Goal: Task Accomplishment & Management: Use online tool/utility

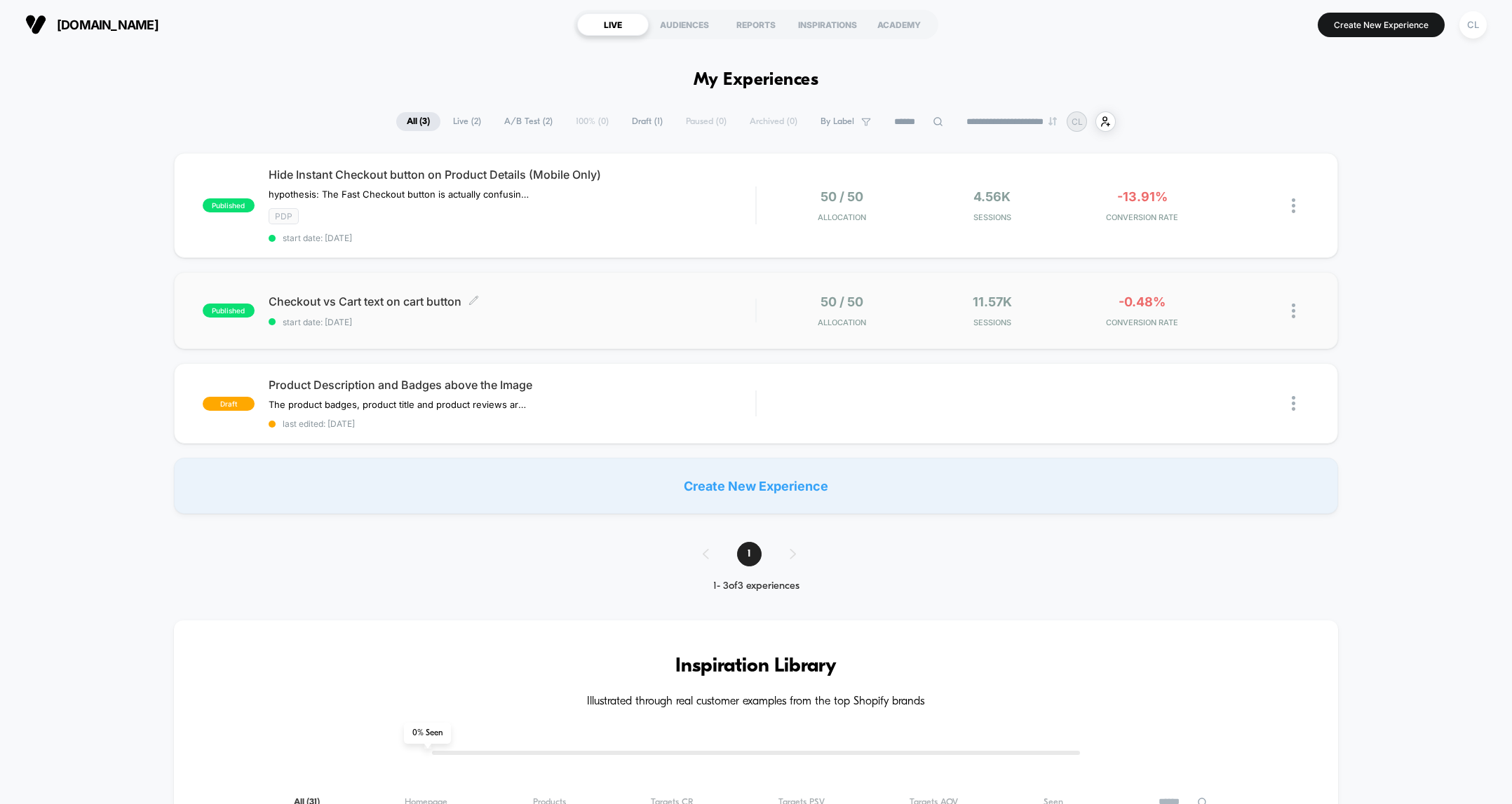
click at [399, 305] on span "Checkout vs Cart text on cart button Click to edit experience details" at bounding box center [512, 302] width 487 height 14
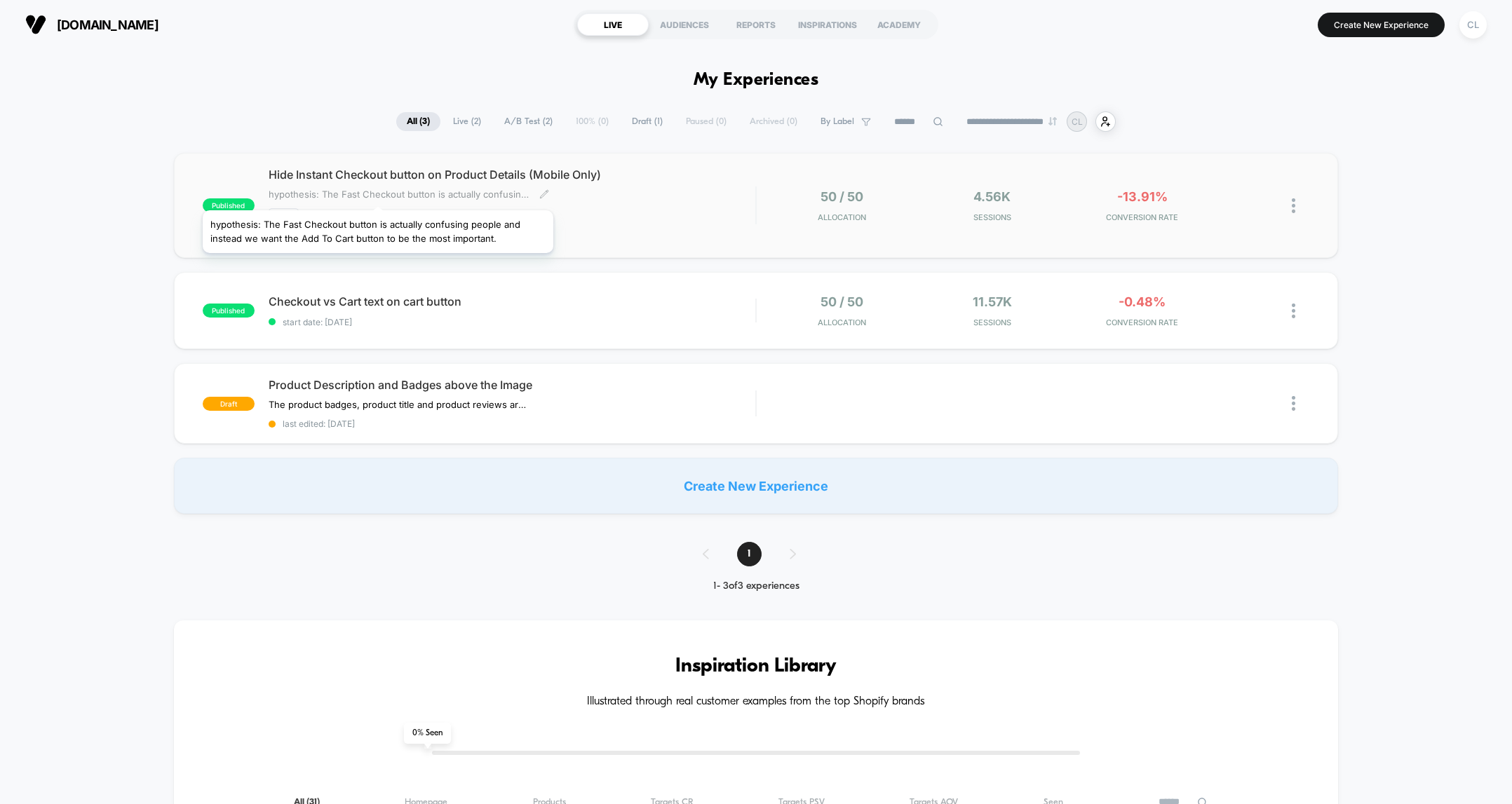
click at [378, 193] on span "hypothesis: The Fast Checkout button is actually confusing people and instead w…" at bounding box center [399, 194] width 260 height 11
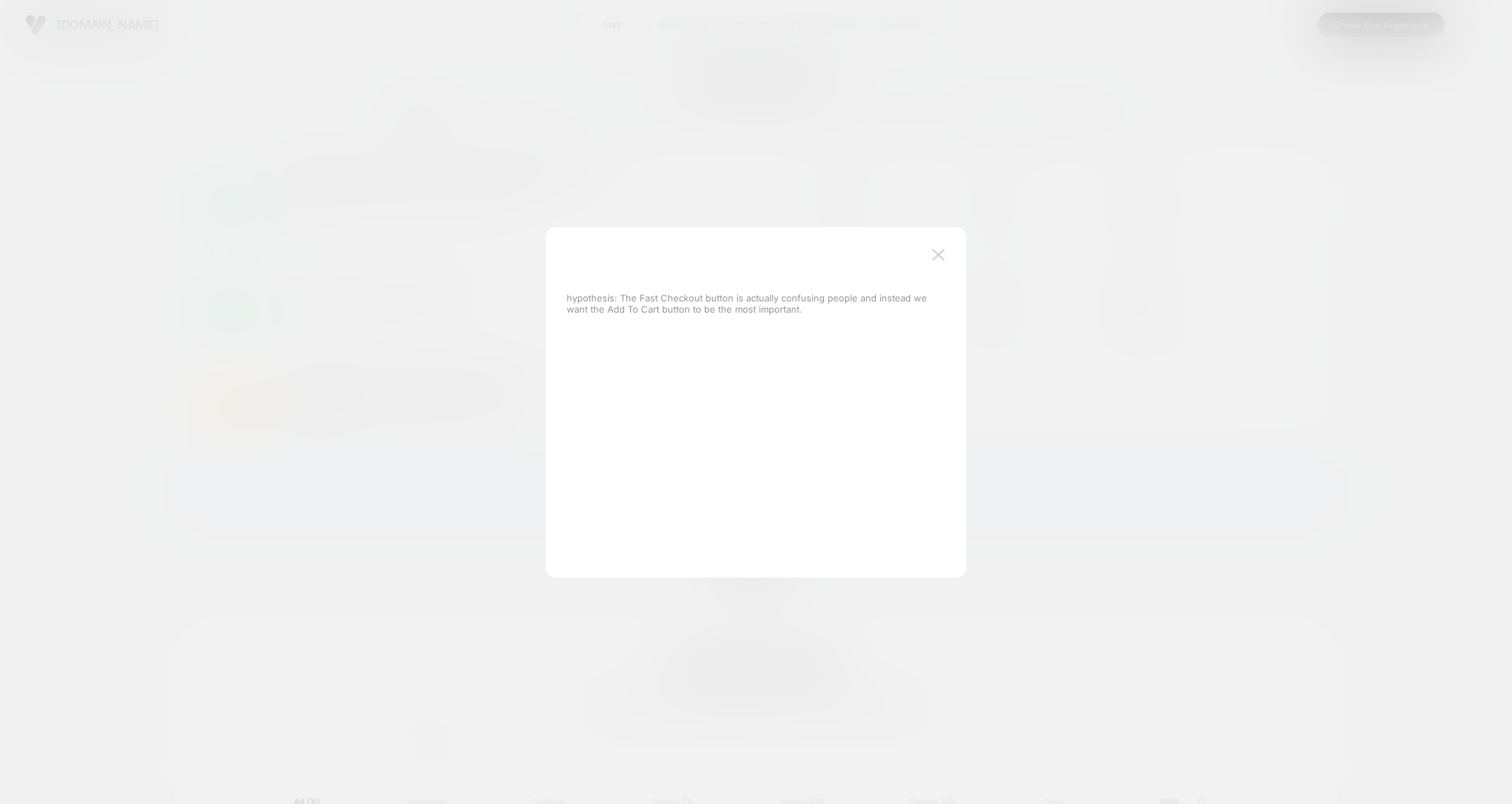
click at [942, 253] on img at bounding box center [938, 254] width 13 height 12
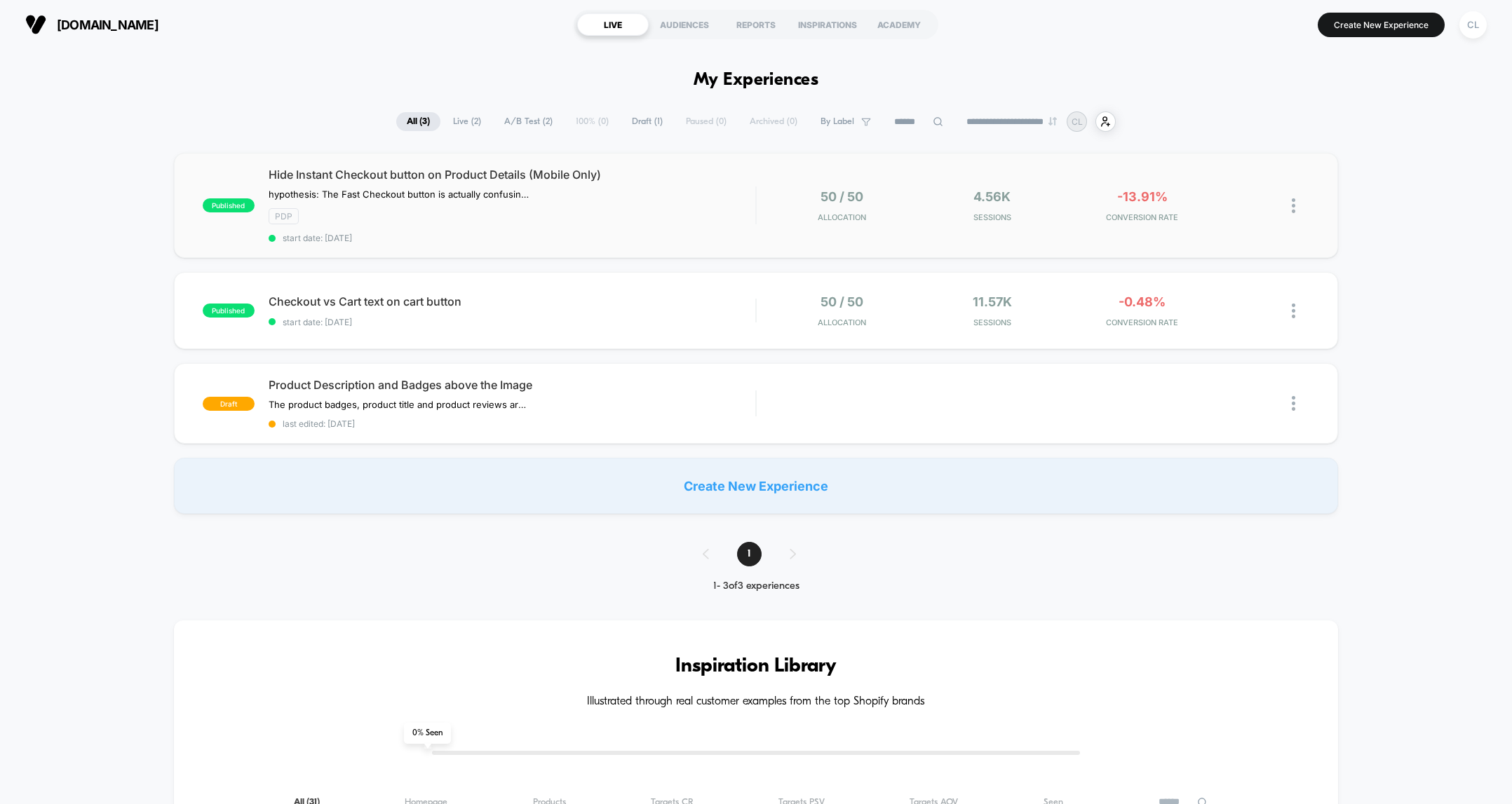
click at [767, 225] on div "published Hide Instant Checkout button on Product Details (Mobile Only) hypothe…" at bounding box center [756, 206] width 1164 height 105
